Goal: Task Accomplishment & Management: Manage account settings

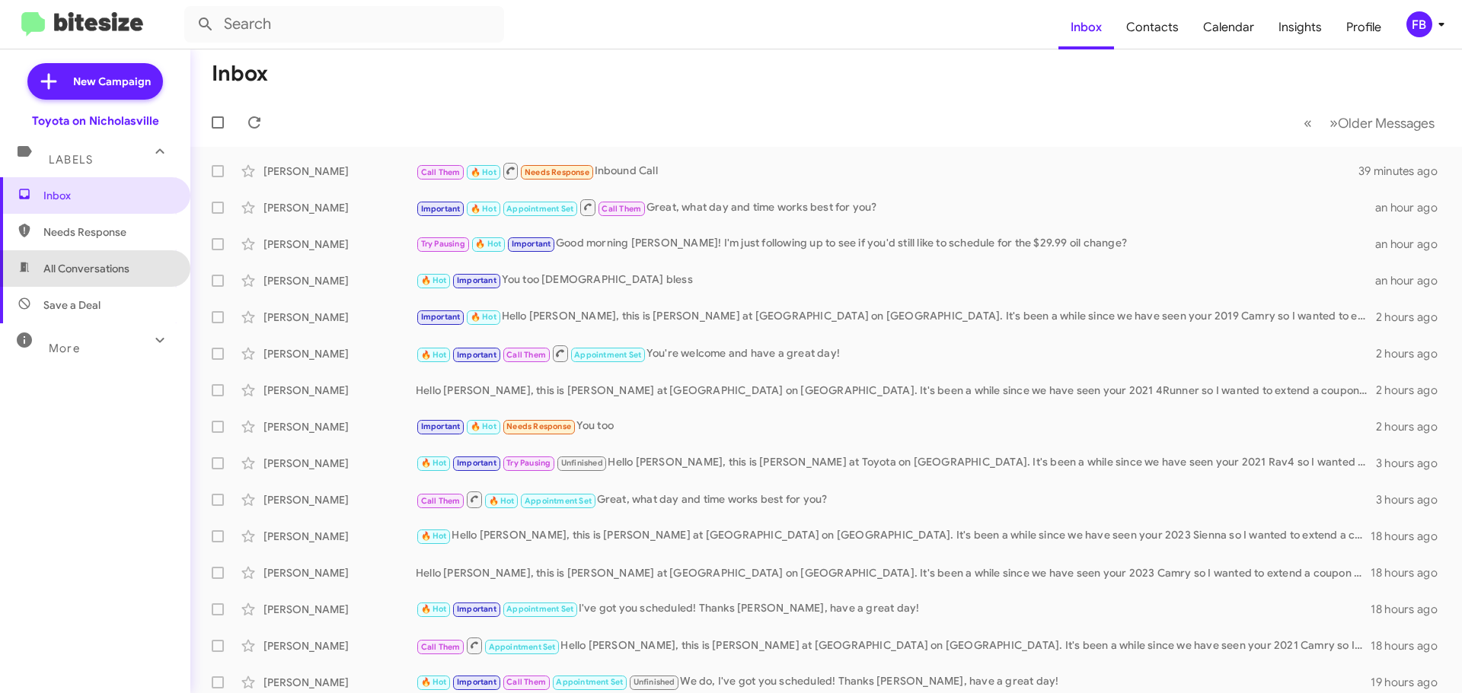
drag, startPoint x: 128, startPoint y: 259, endPoint x: 171, endPoint y: 260, distance: 43.4
click at [128, 260] on span "All Conversations" at bounding box center [95, 268] width 190 height 37
type input "in:all-conversations"
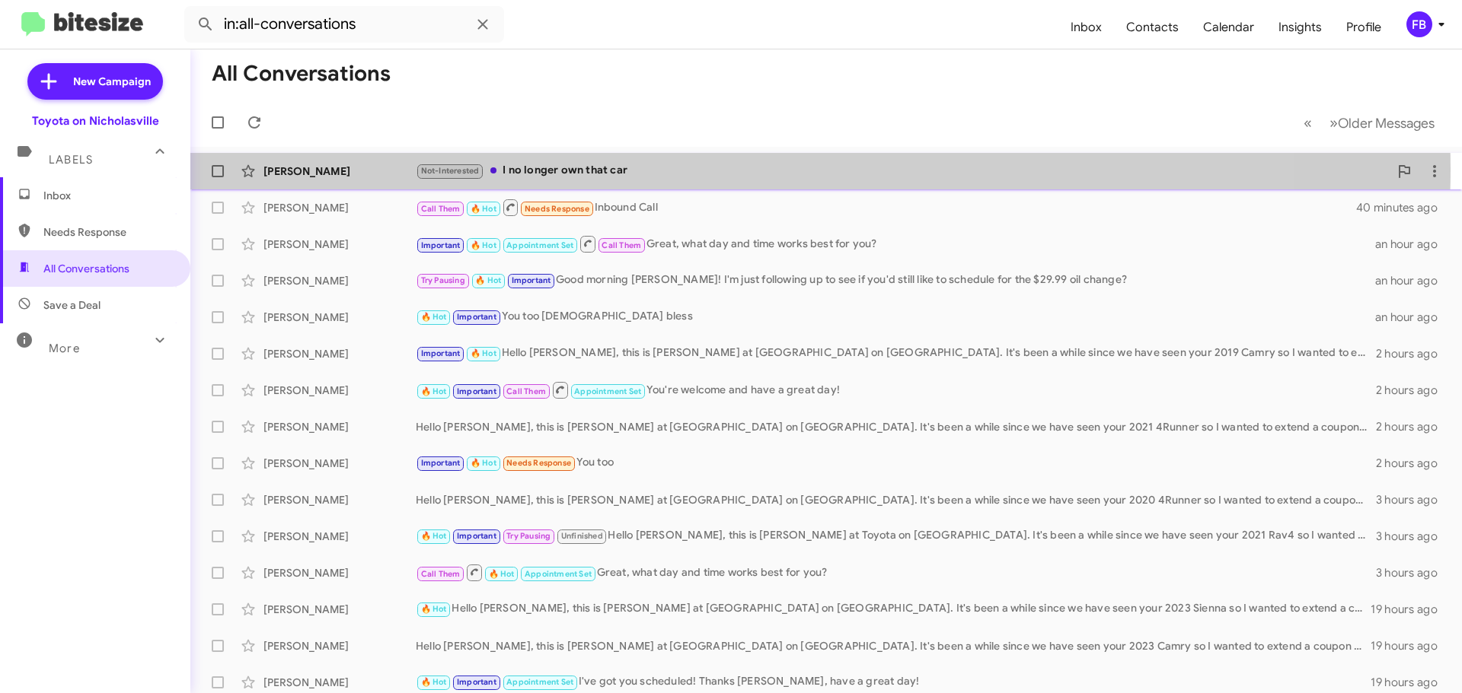
click at [693, 169] on div "Not-Interested I no longer own that car" at bounding box center [902, 171] width 973 height 18
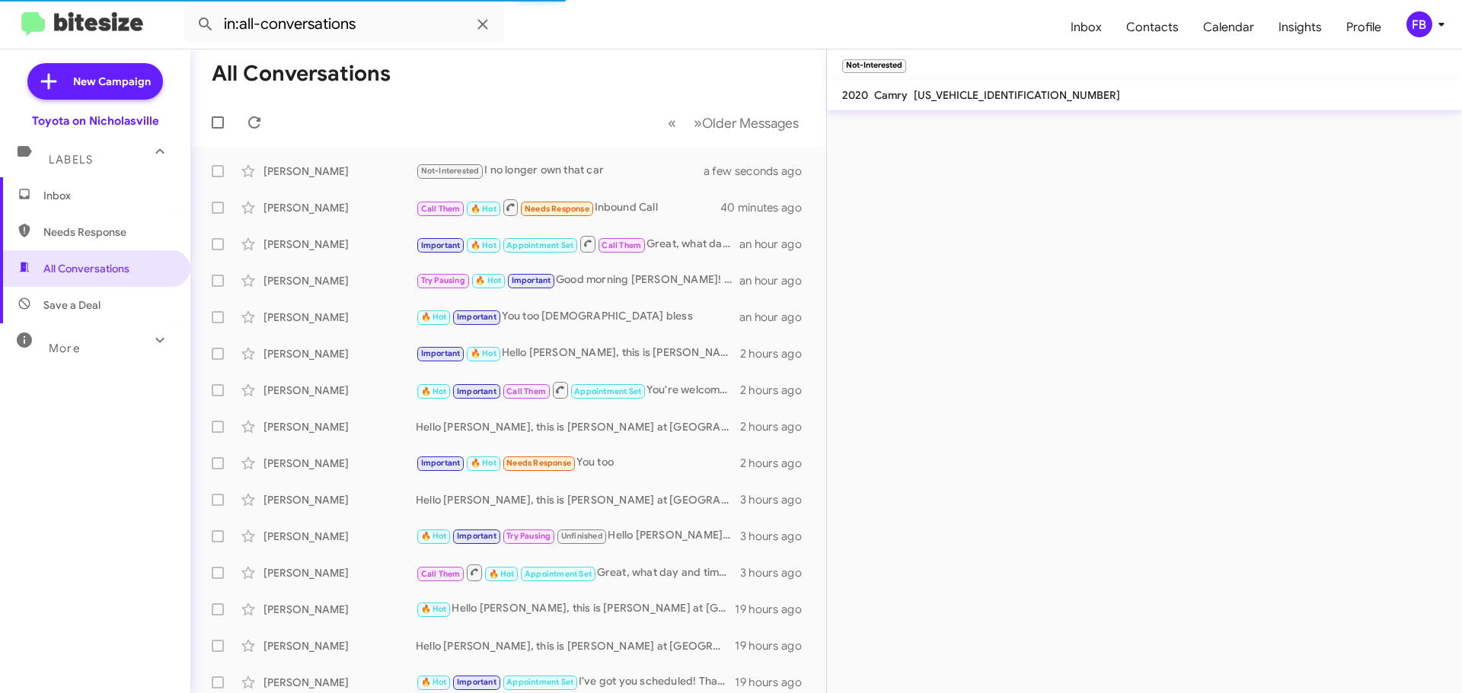
click at [974, 96] on span "[US_VEHICLE_IDENTIFICATION_NUMBER]" at bounding box center [1016, 95] width 206 height 14
click at [974, 95] on span "[US_VEHICLE_IDENTIFICATION_NUMBER]" at bounding box center [1016, 95] width 206 height 14
copy span "[US_VEHICLE_IDENTIFICATION_NUMBER]"
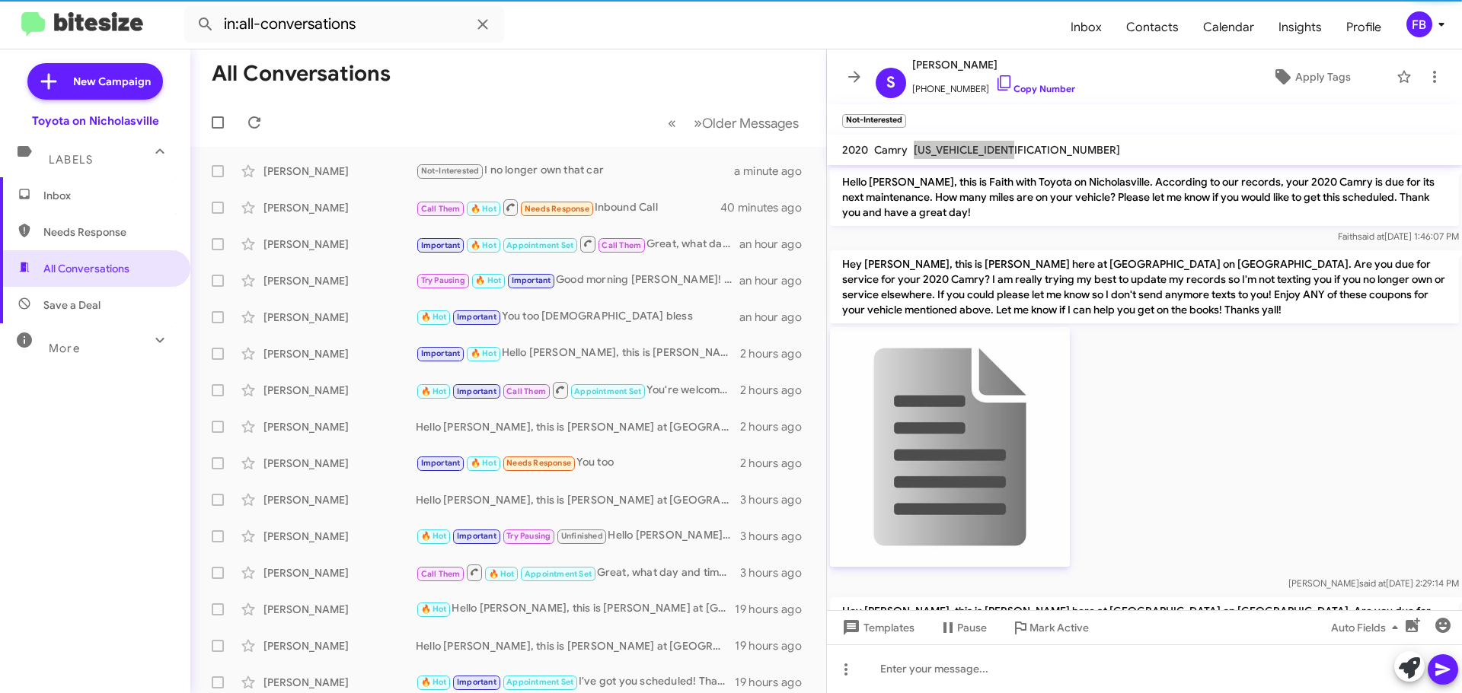
scroll to position [2186, 0]
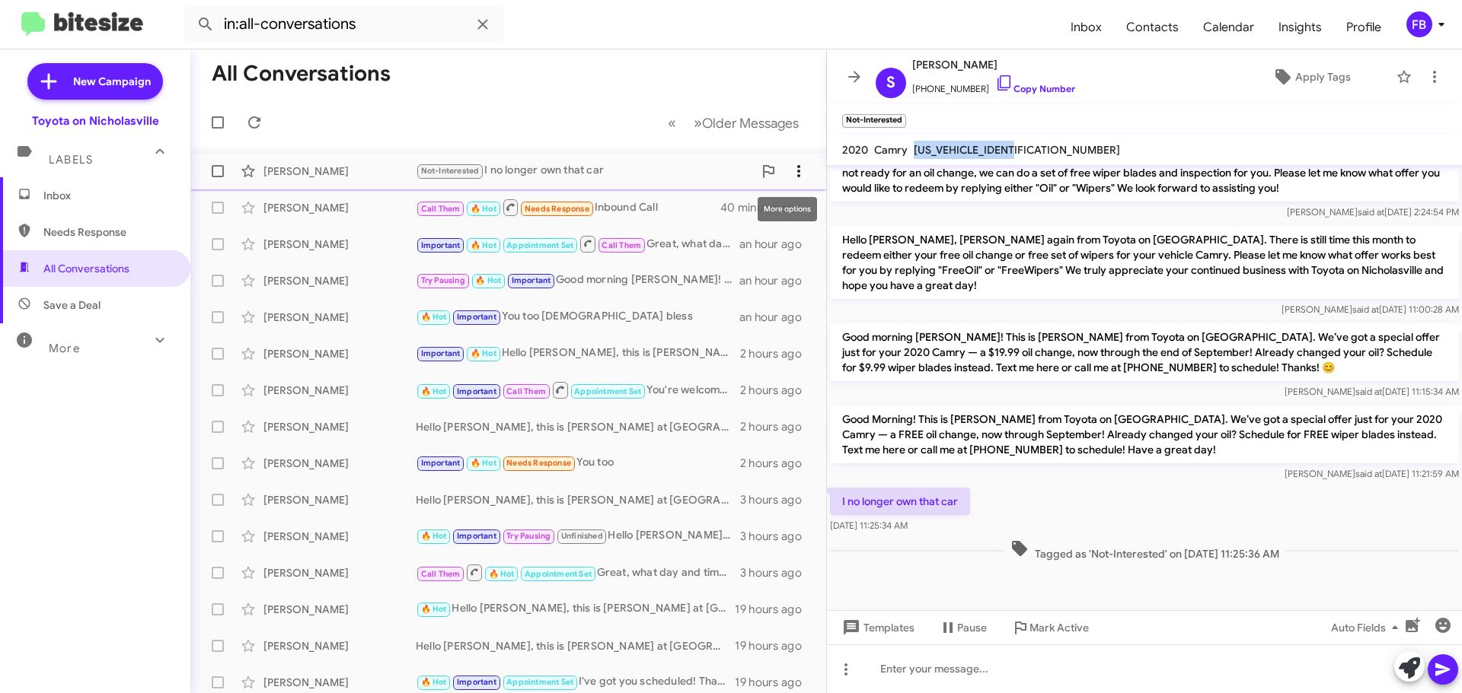
click at [792, 164] on icon at bounding box center [798, 171] width 18 height 18
click at [711, 212] on span "Mark as unread" at bounding box center [672, 211] width 77 height 37
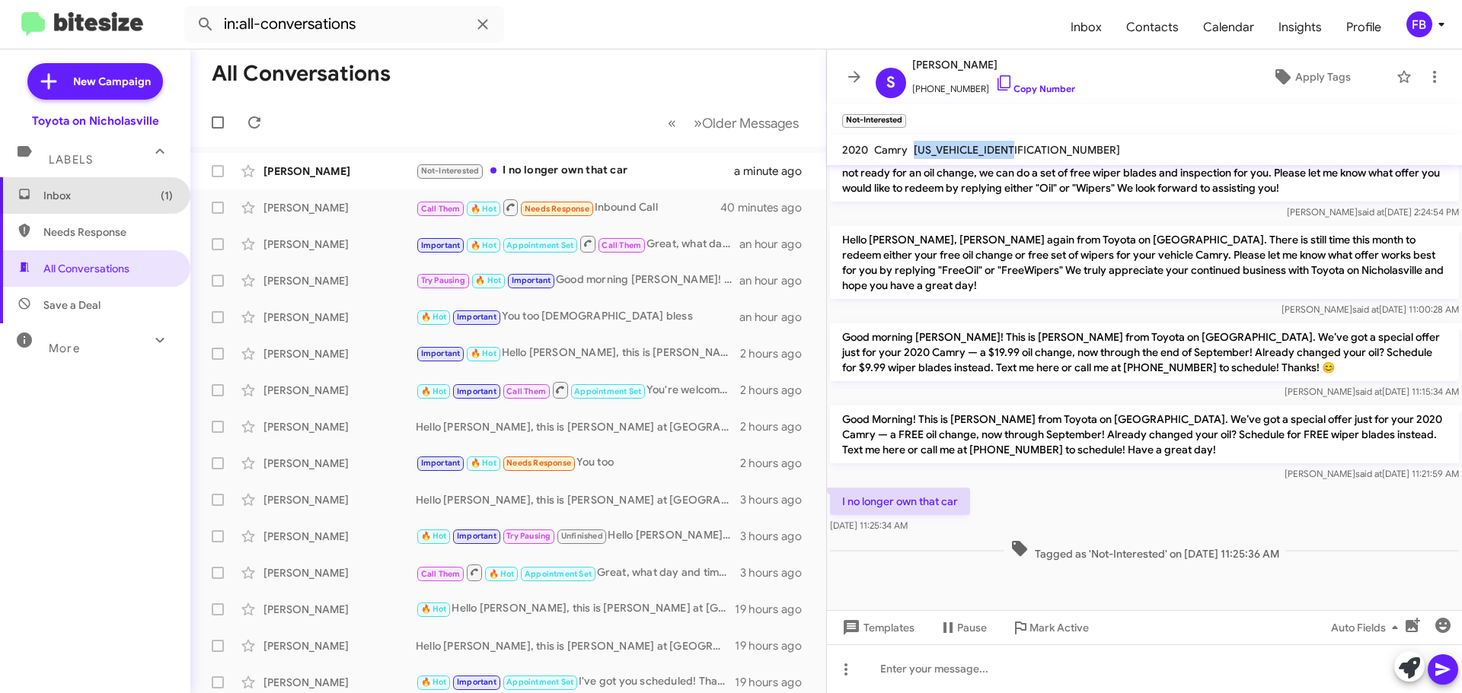
click at [110, 202] on span "Inbox (1)" at bounding box center [107, 195] width 129 height 15
